Goal: Task Accomplishment & Management: Use online tool/utility

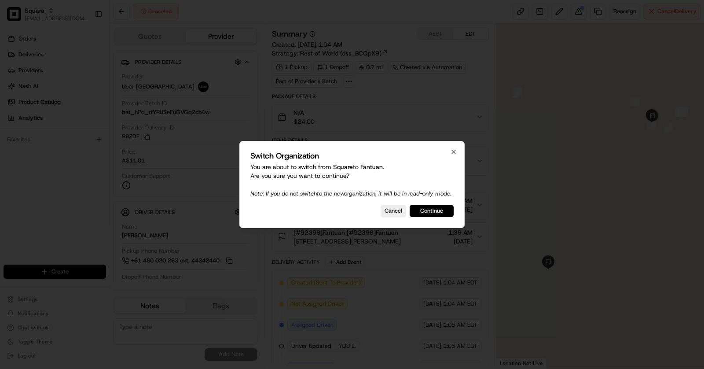
click at [435, 213] on button "Continue" at bounding box center [432, 211] width 44 height 12
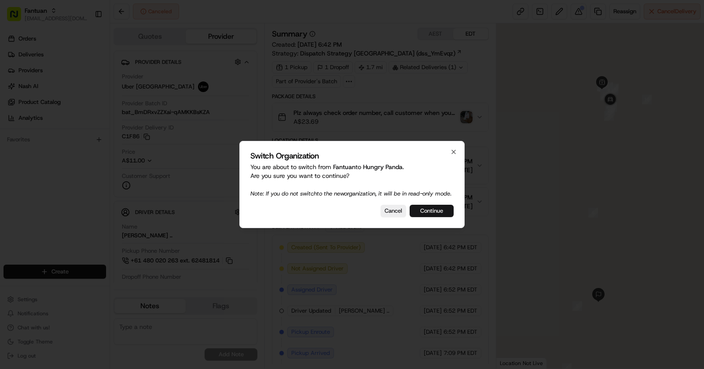
click at [434, 210] on button "Continue" at bounding box center [432, 211] width 44 height 12
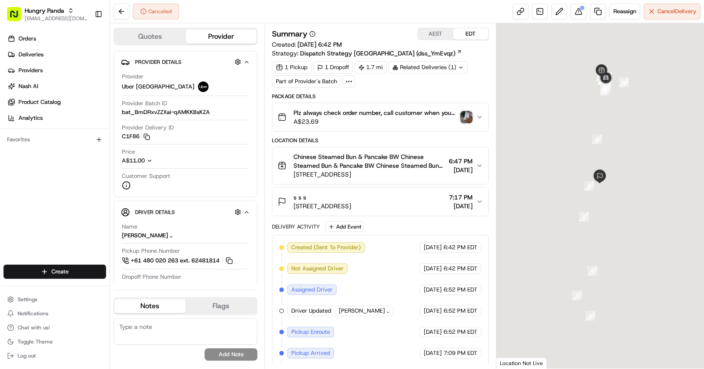
scroll to position [59, 0]
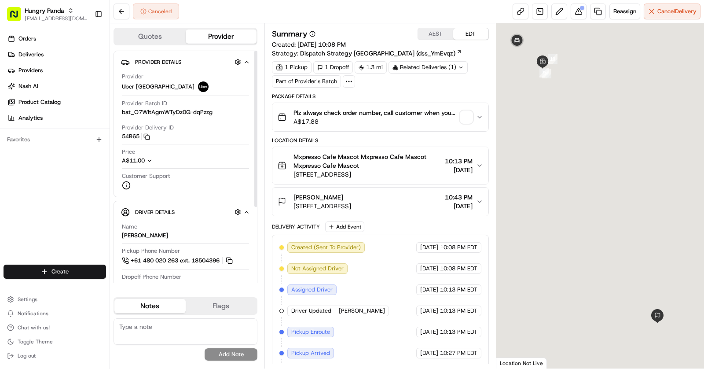
click at [150, 161] on icon "button" at bounding box center [150, 161] width 6 height 6
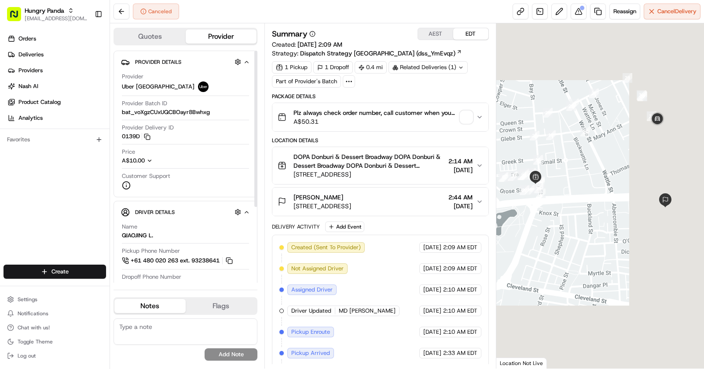
click at [154, 159] on div "A$10.00" at bounding box center [141, 161] width 38 height 8
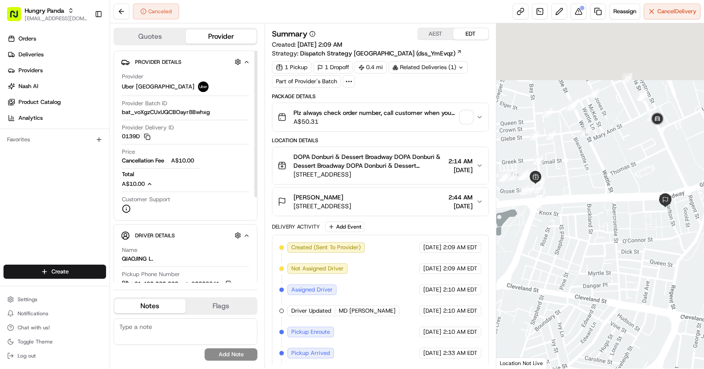
click at [187, 161] on span "A$10.00" at bounding box center [185, 161] width 28 height 8
copy span "10.00"
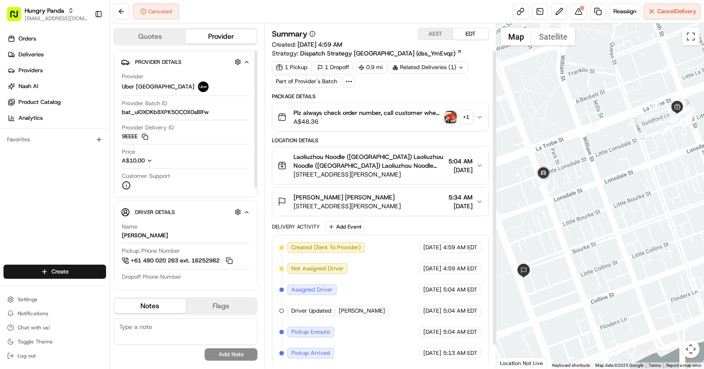
scroll to position [59, 0]
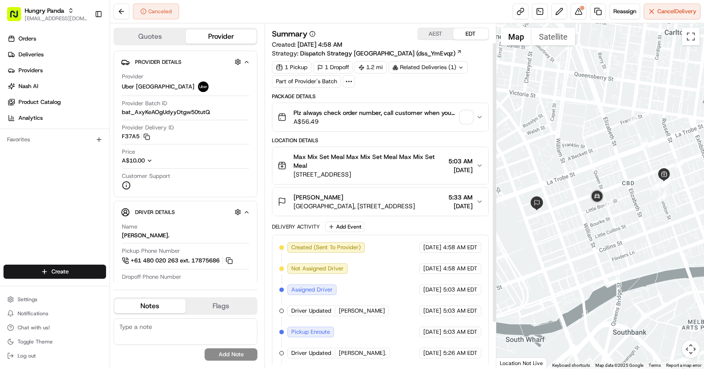
scroll to position [80, 0]
